Goal: Transaction & Acquisition: Purchase product/service

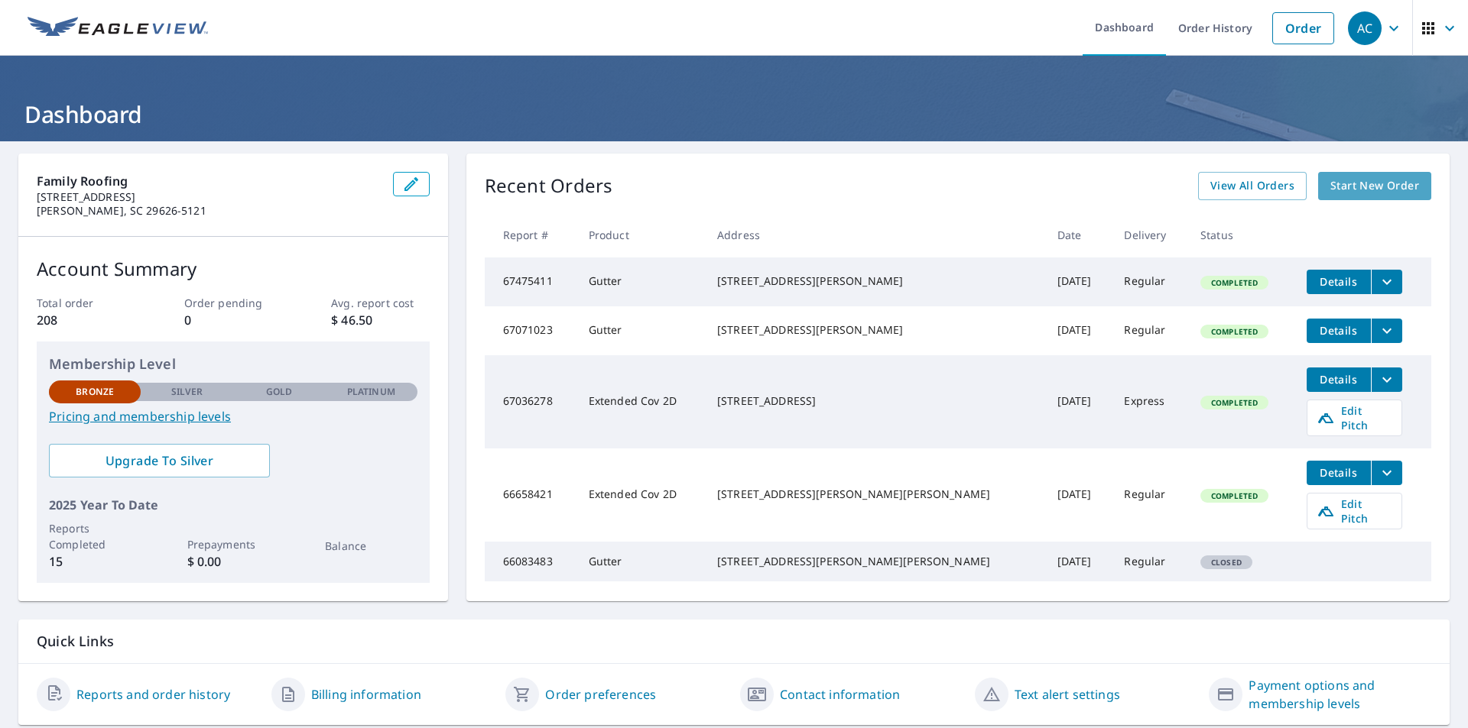
click at [1344, 190] on span "Start New Order" at bounding box center [1374, 186] width 89 height 19
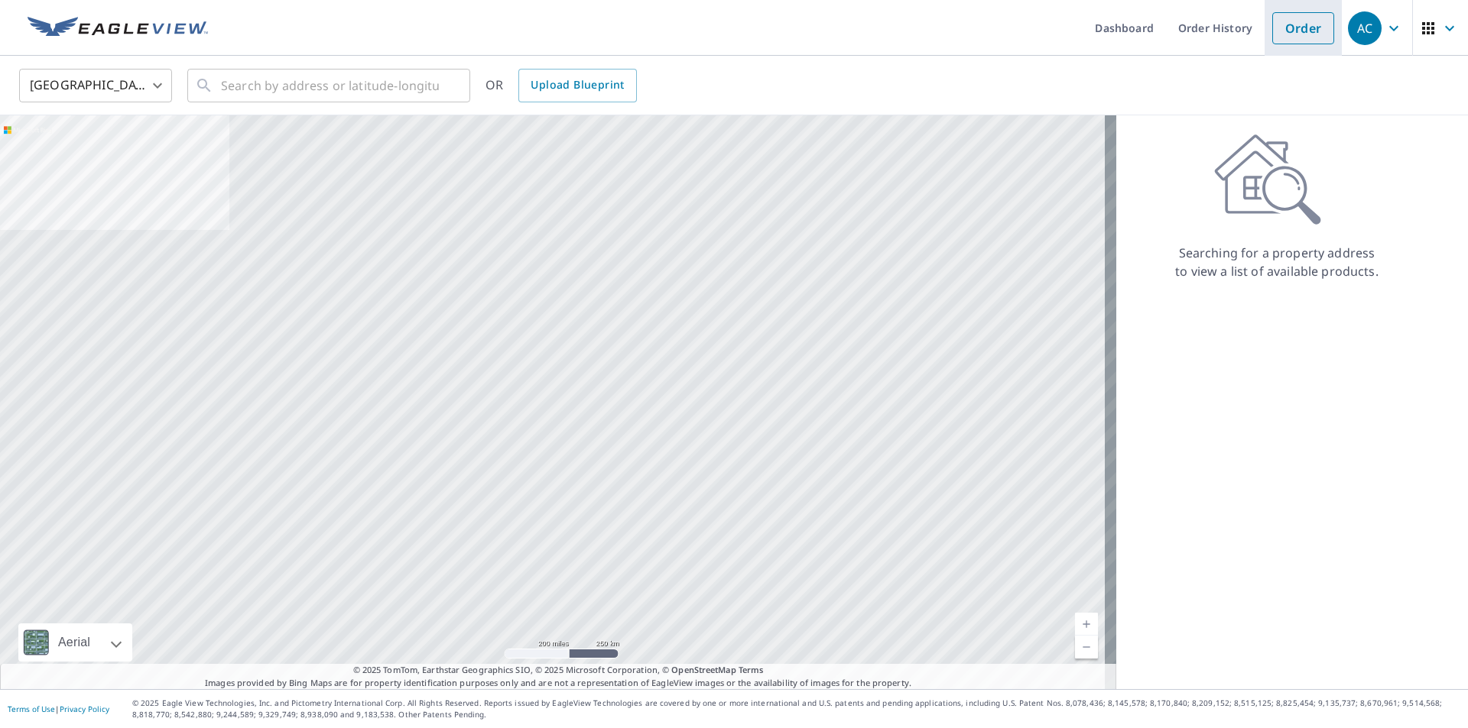
click at [1288, 34] on link "Order" at bounding box center [1303, 28] width 62 height 32
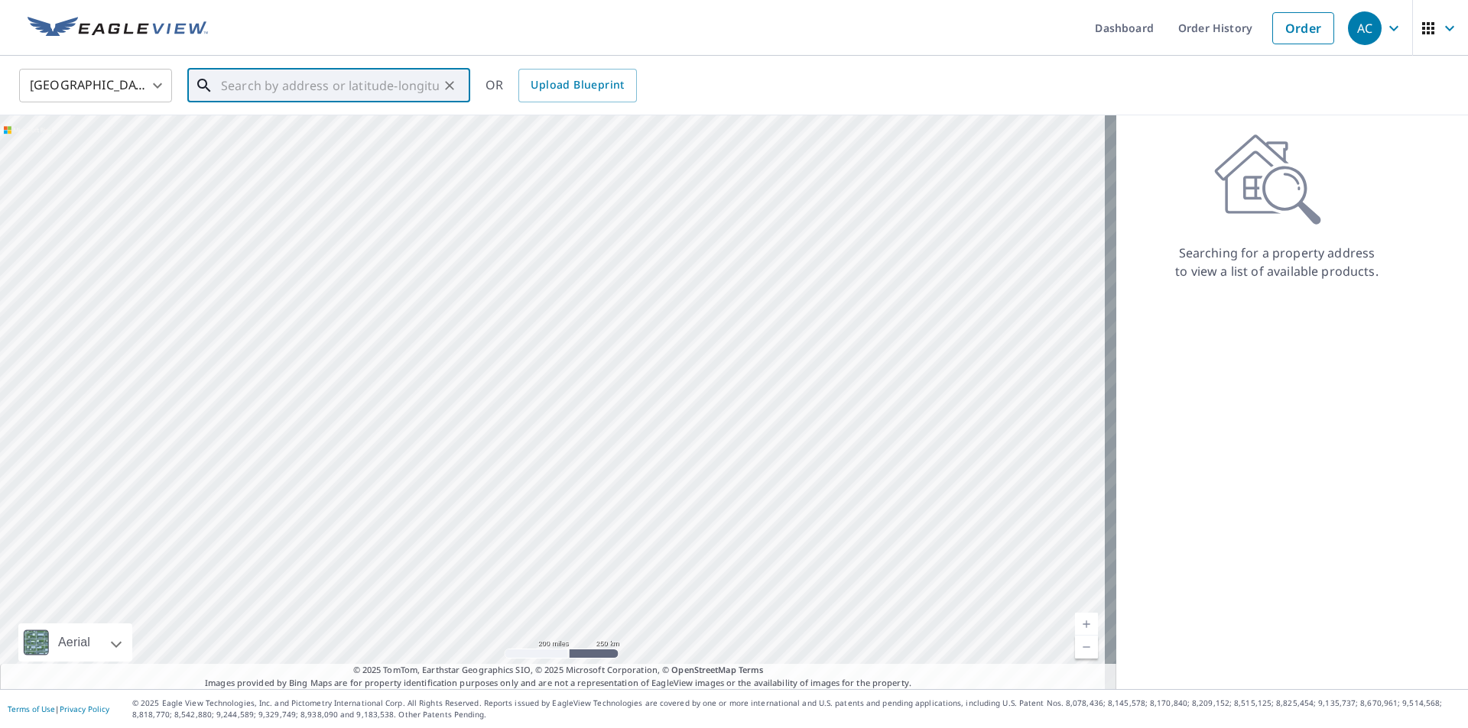
click at [409, 87] on input "text" at bounding box center [330, 85] width 218 height 43
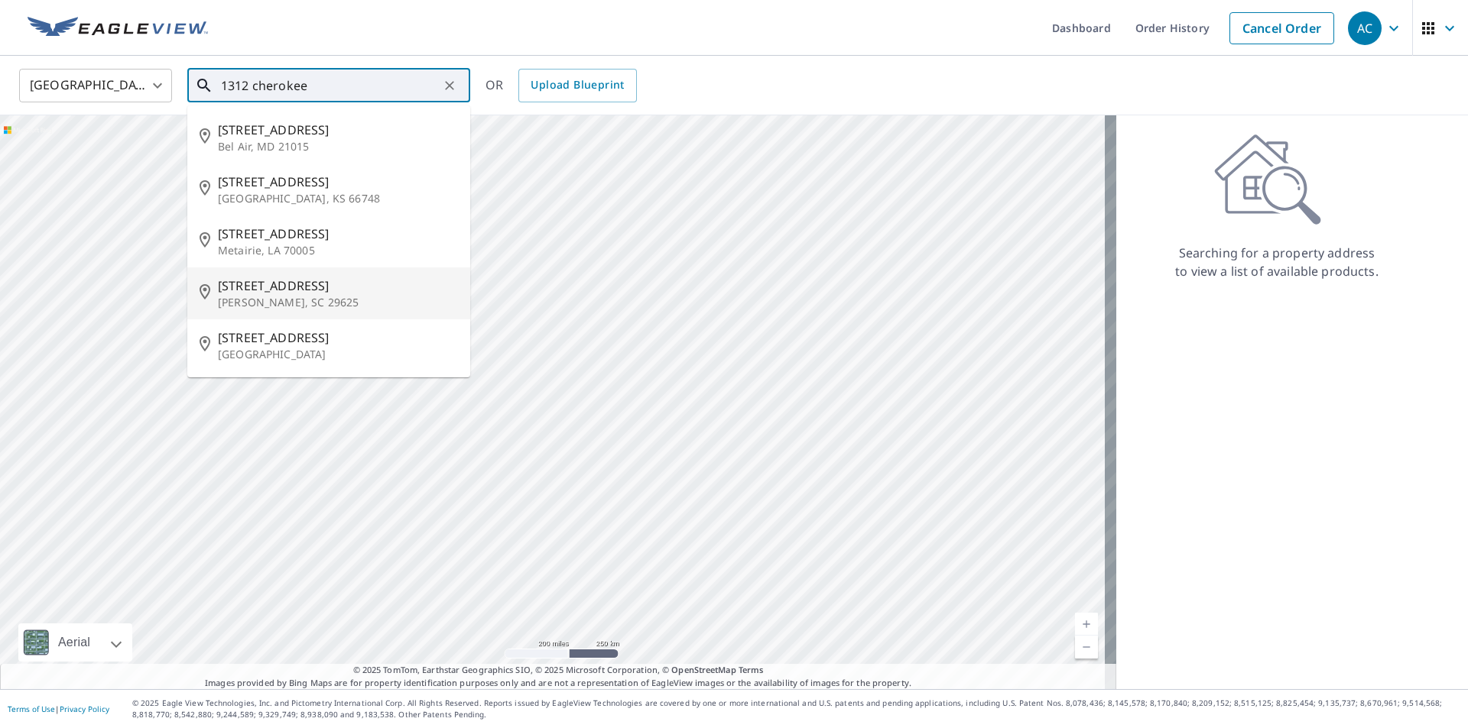
click at [316, 298] on p "[PERSON_NAME], SC 29625" at bounding box center [338, 302] width 240 height 15
type input "[STREET_ADDRESS][PERSON_NAME]"
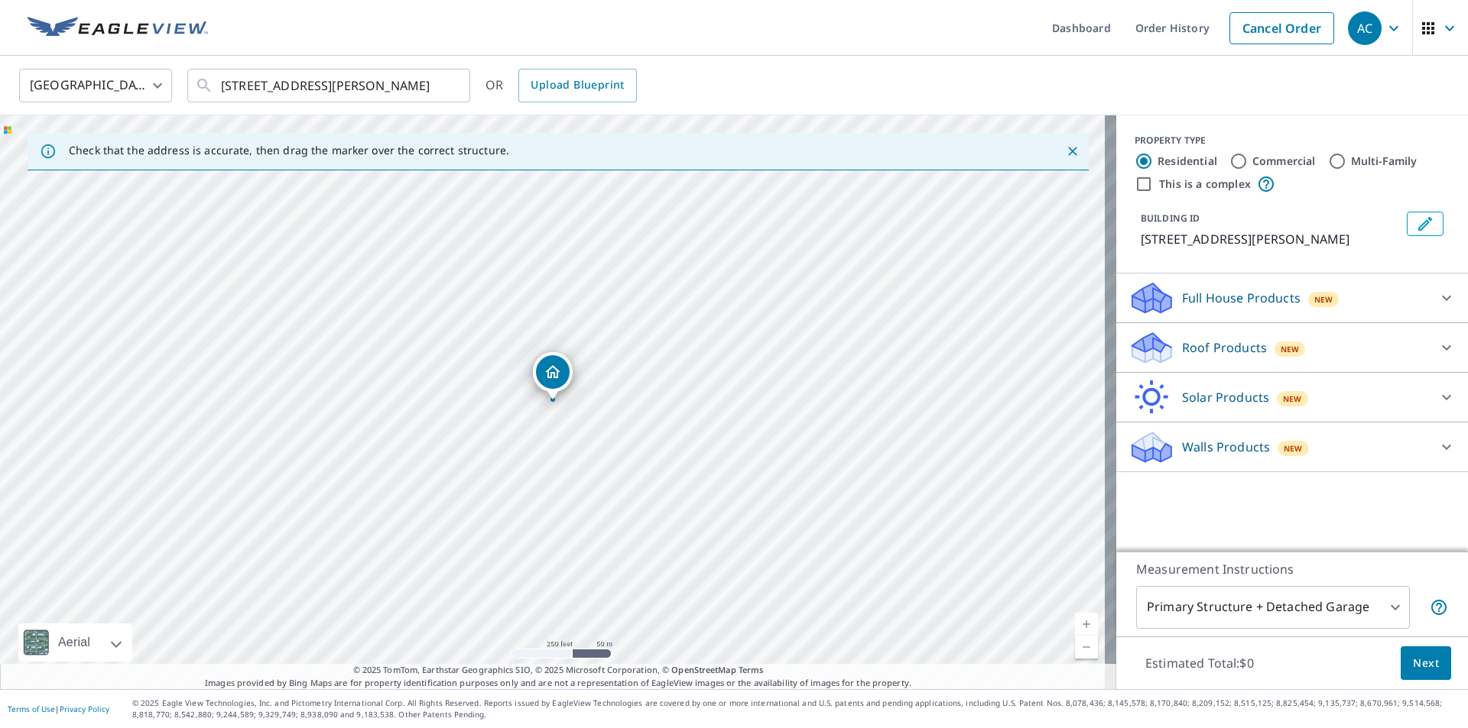
click at [1225, 352] on p "Roof Products" at bounding box center [1224, 348] width 85 height 18
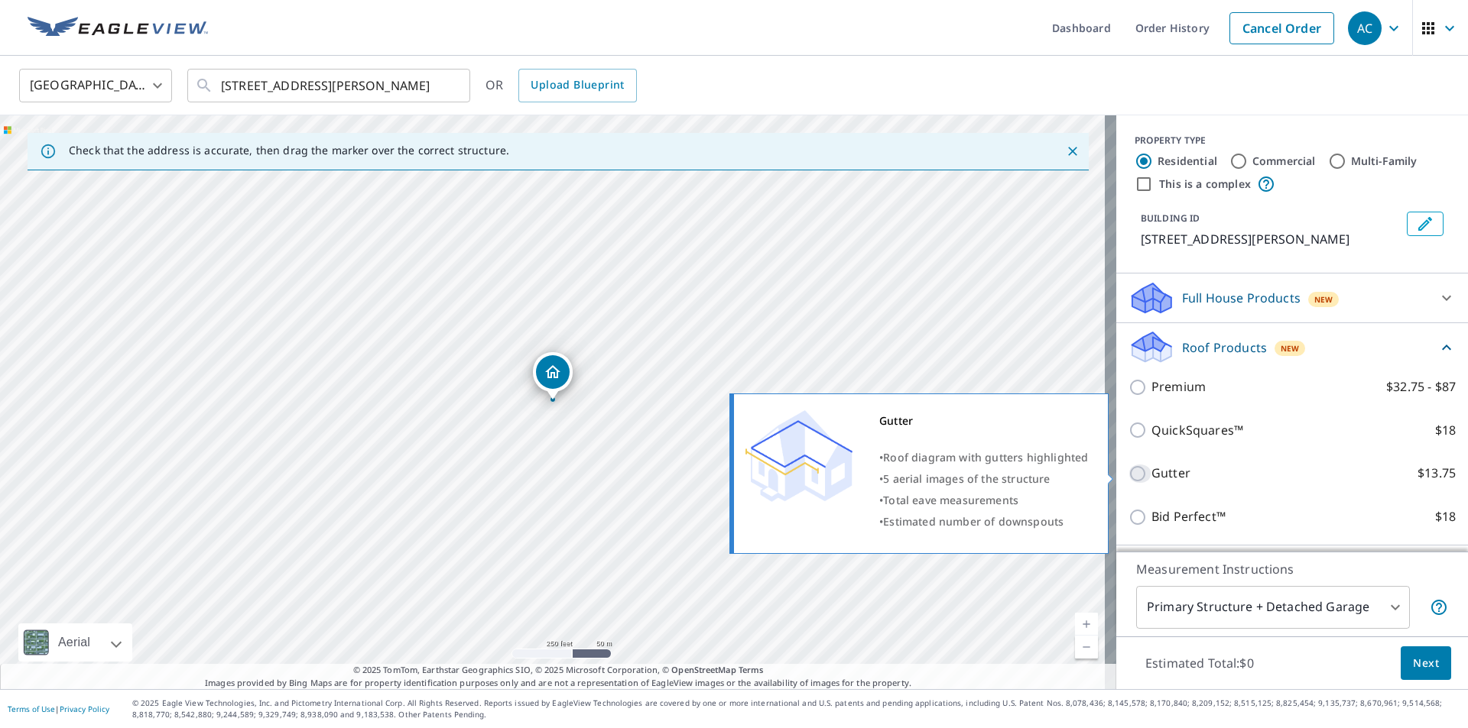
click at [1132, 476] on input "Gutter $13.75" at bounding box center [1139, 474] width 23 height 18
checkbox input "true"
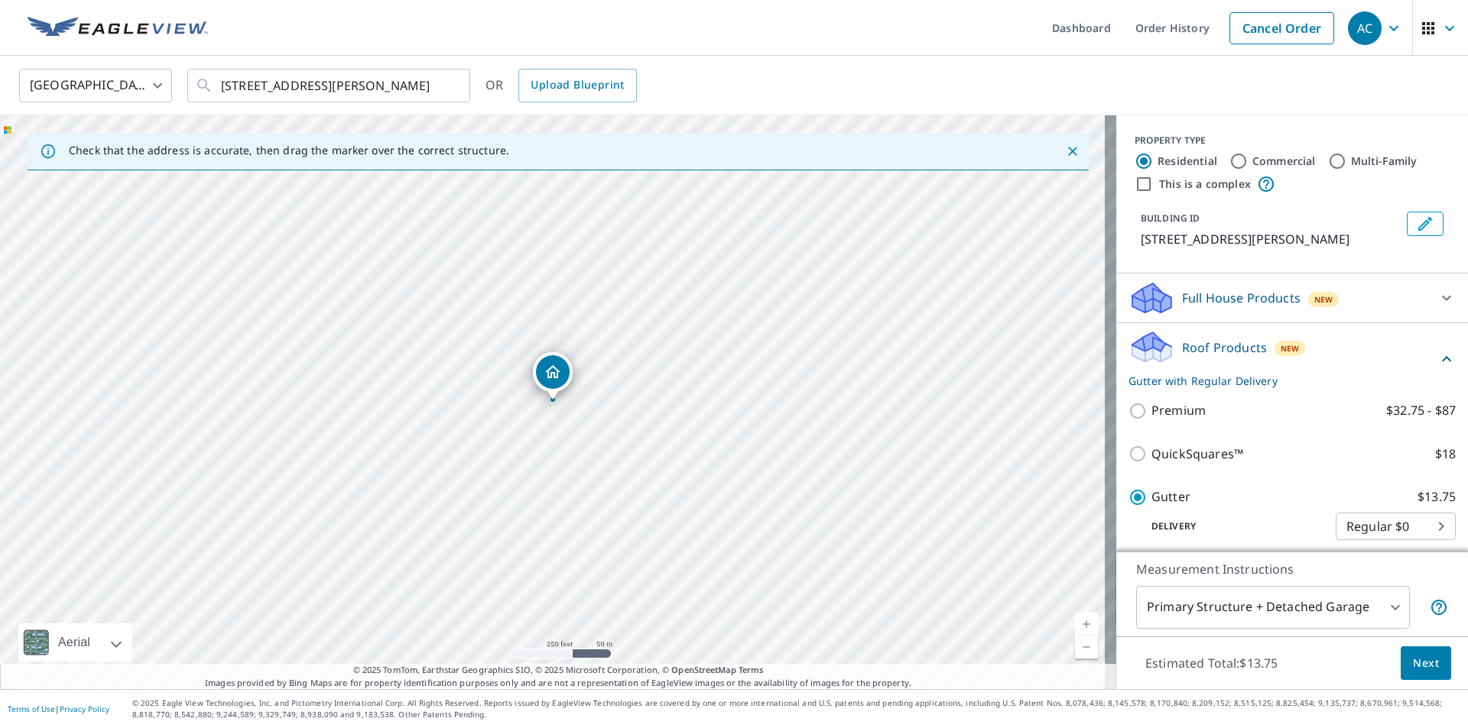
click at [1424, 665] on span "Next" at bounding box center [1426, 663] width 26 height 19
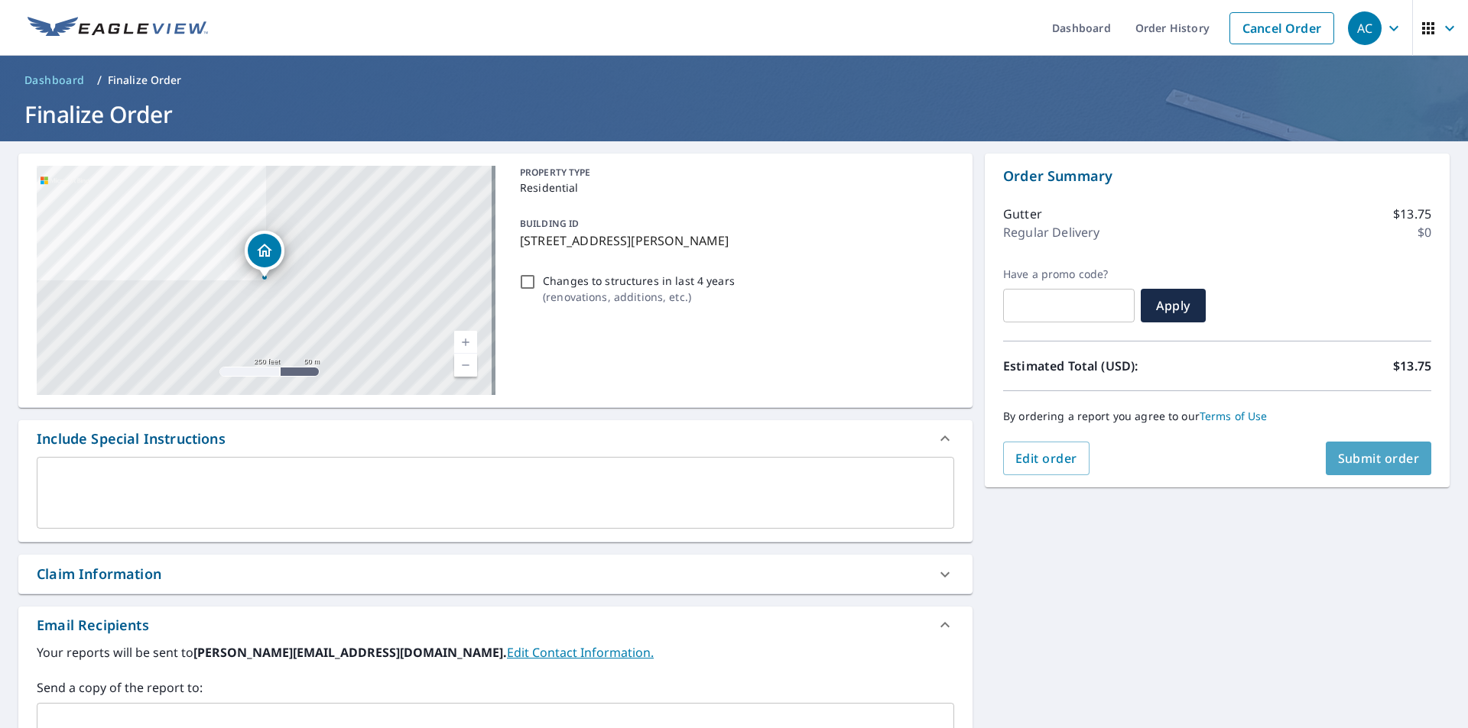
click at [1372, 454] on span "Submit order" at bounding box center [1379, 458] width 82 height 17
